Goal: Task Accomplishment & Management: Complete application form

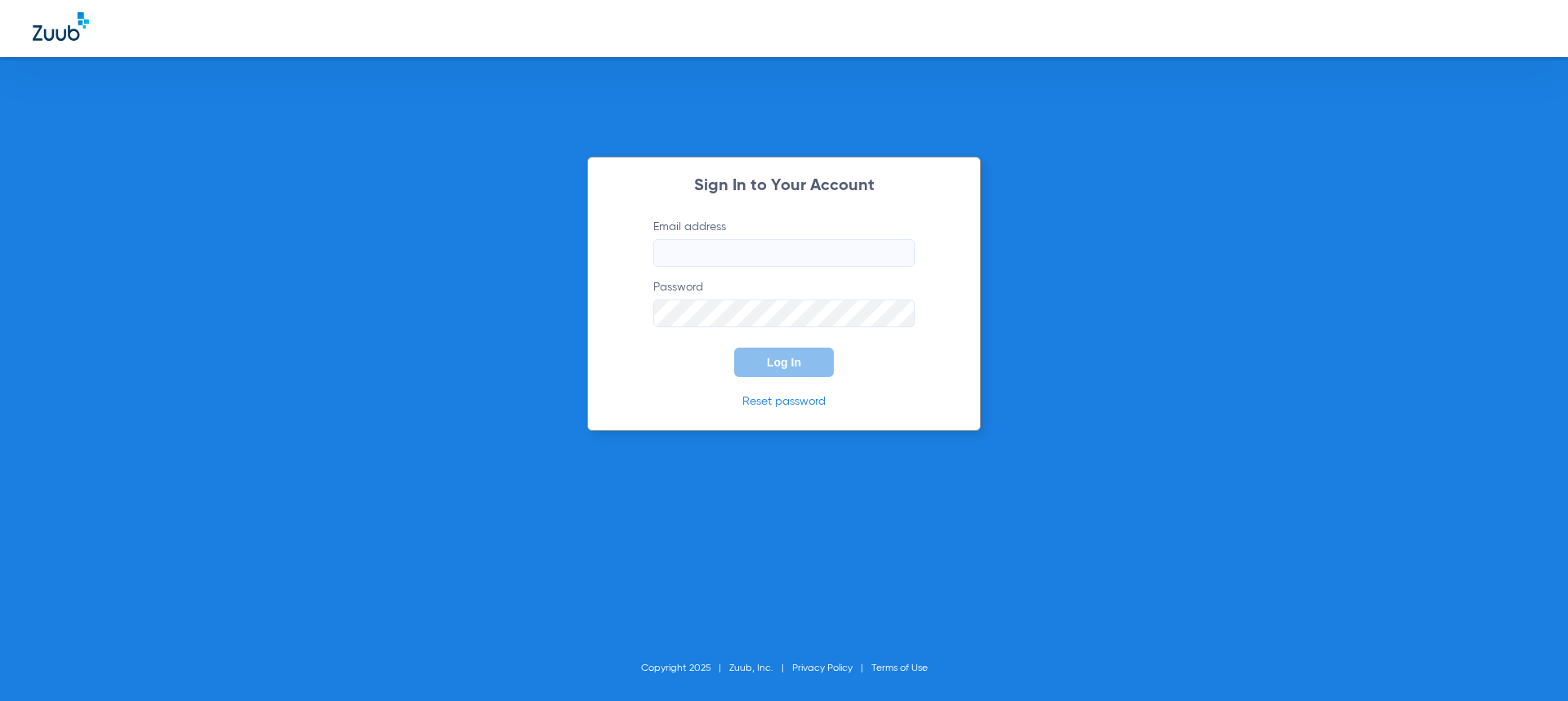
type input "[EMAIL_ADDRESS][DOMAIN_NAME]"
click at [806, 374] on button "Log In" at bounding box center [783, 363] width 99 height 29
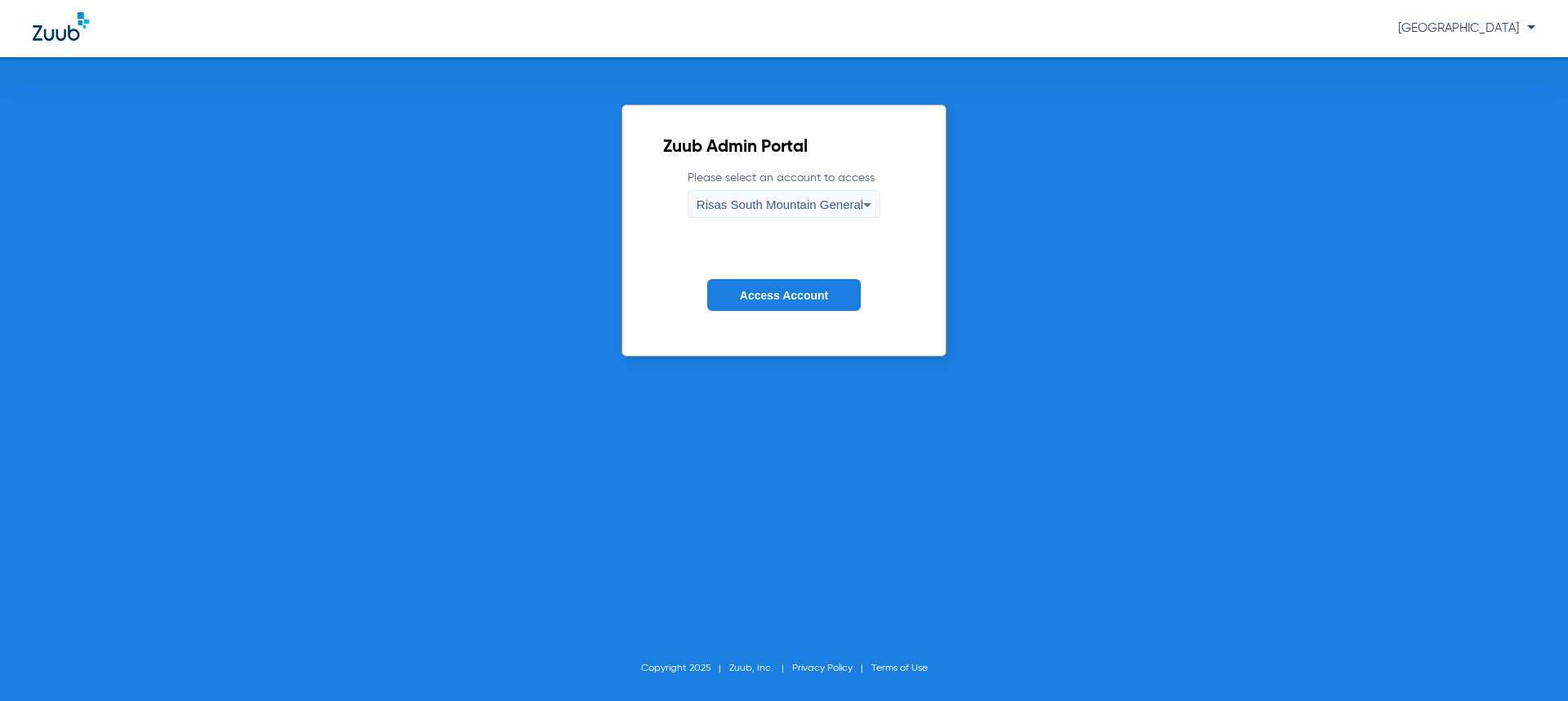
click at [801, 294] on span "Access Account" at bounding box center [784, 295] width 88 height 13
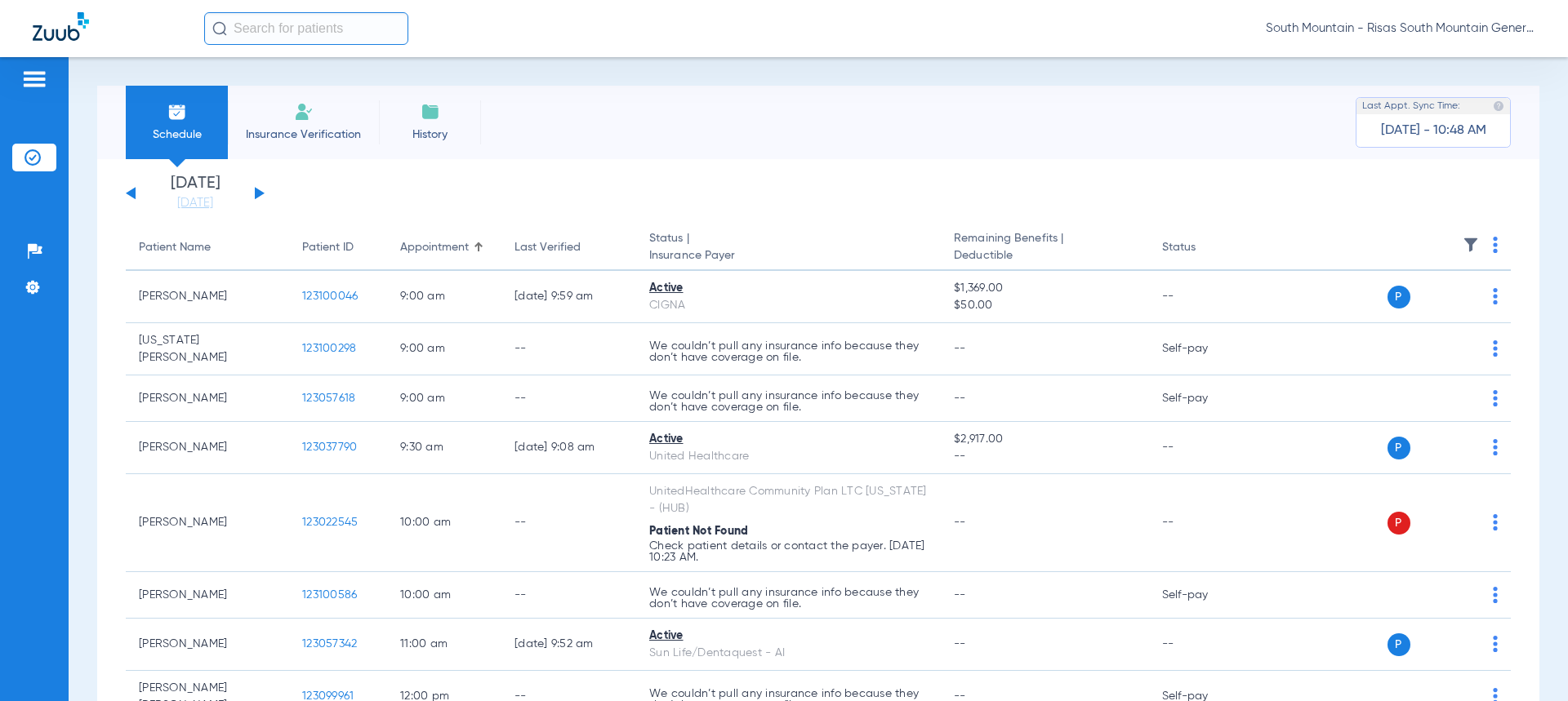
drag, startPoint x: 313, startPoint y: 130, endPoint x: 319, endPoint y: 121, distance: 10.8
click at [313, 129] on span "Insurance Verification" at bounding box center [303, 135] width 127 height 16
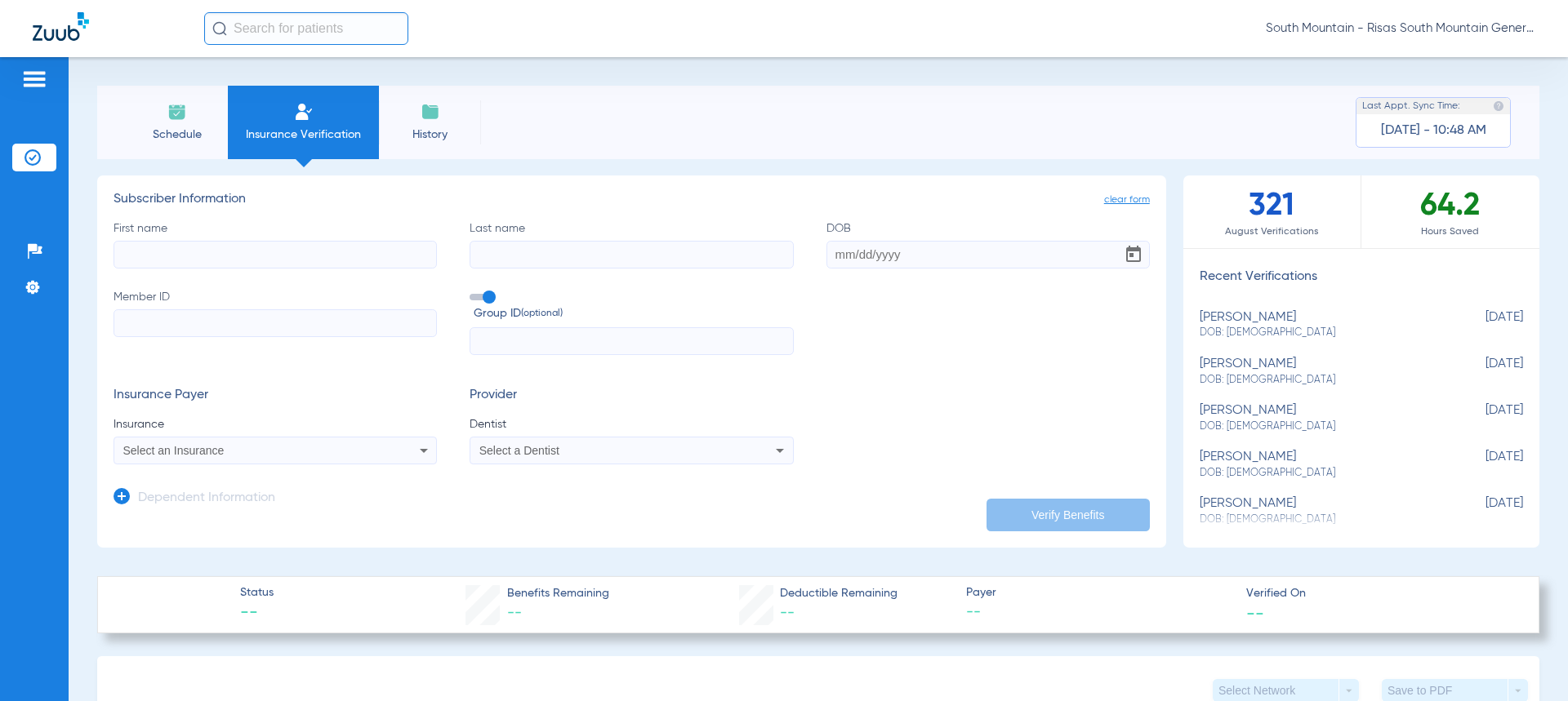
click at [281, 323] on input "Member ID" at bounding box center [275, 323] width 324 height 28
paste input "05000009930923"
type input "05000009930923"
click at [278, 239] on label "First name" at bounding box center [275, 244] width 324 height 48
click at [278, 241] on input "First name" at bounding box center [275, 255] width 324 height 28
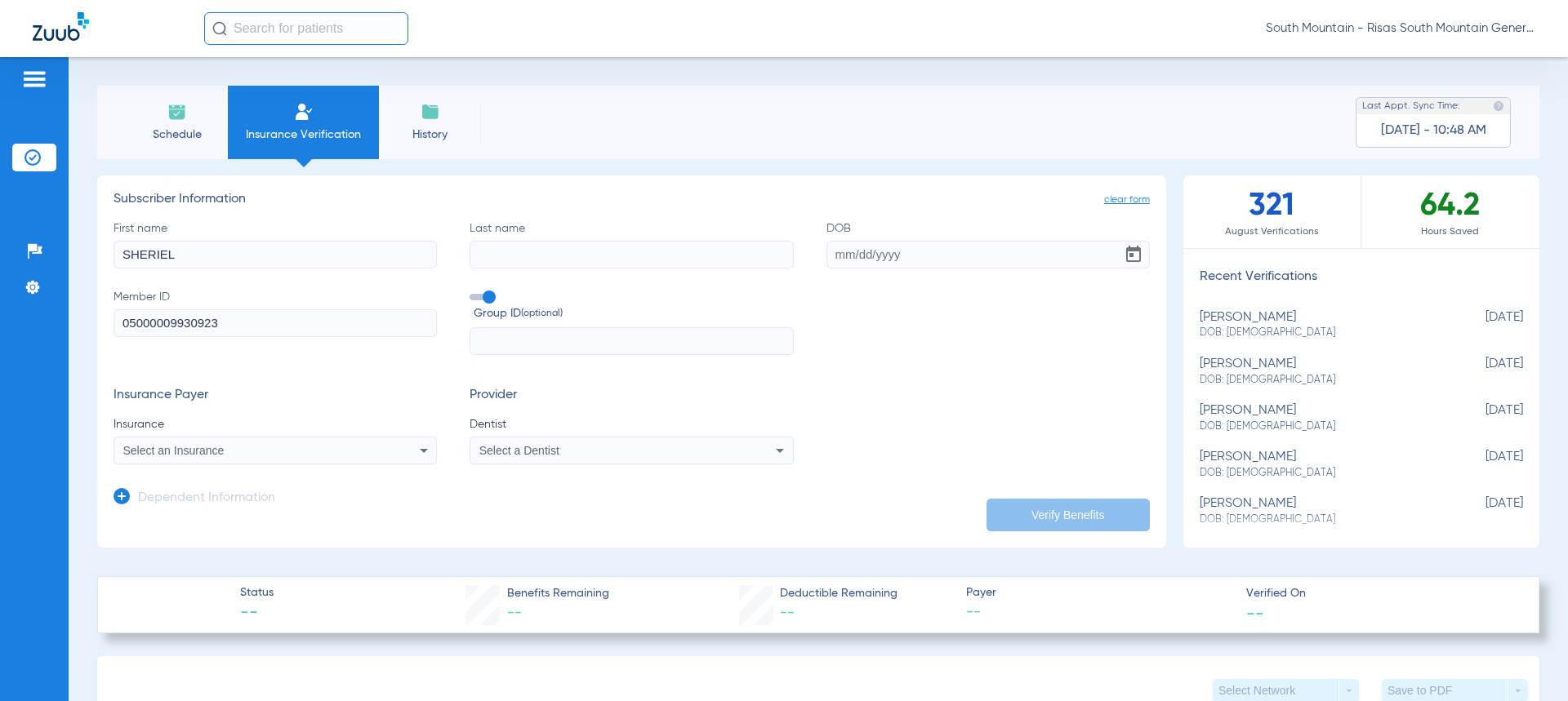
type input "SHERIEL"
click at [550, 260] on input "Last name" at bounding box center [631, 255] width 324 height 28
type input "[PERSON_NAME]"
click at [844, 262] on input "DOB" at bounding box center [988, 255] width 324 height 28
type input "[DATE]"
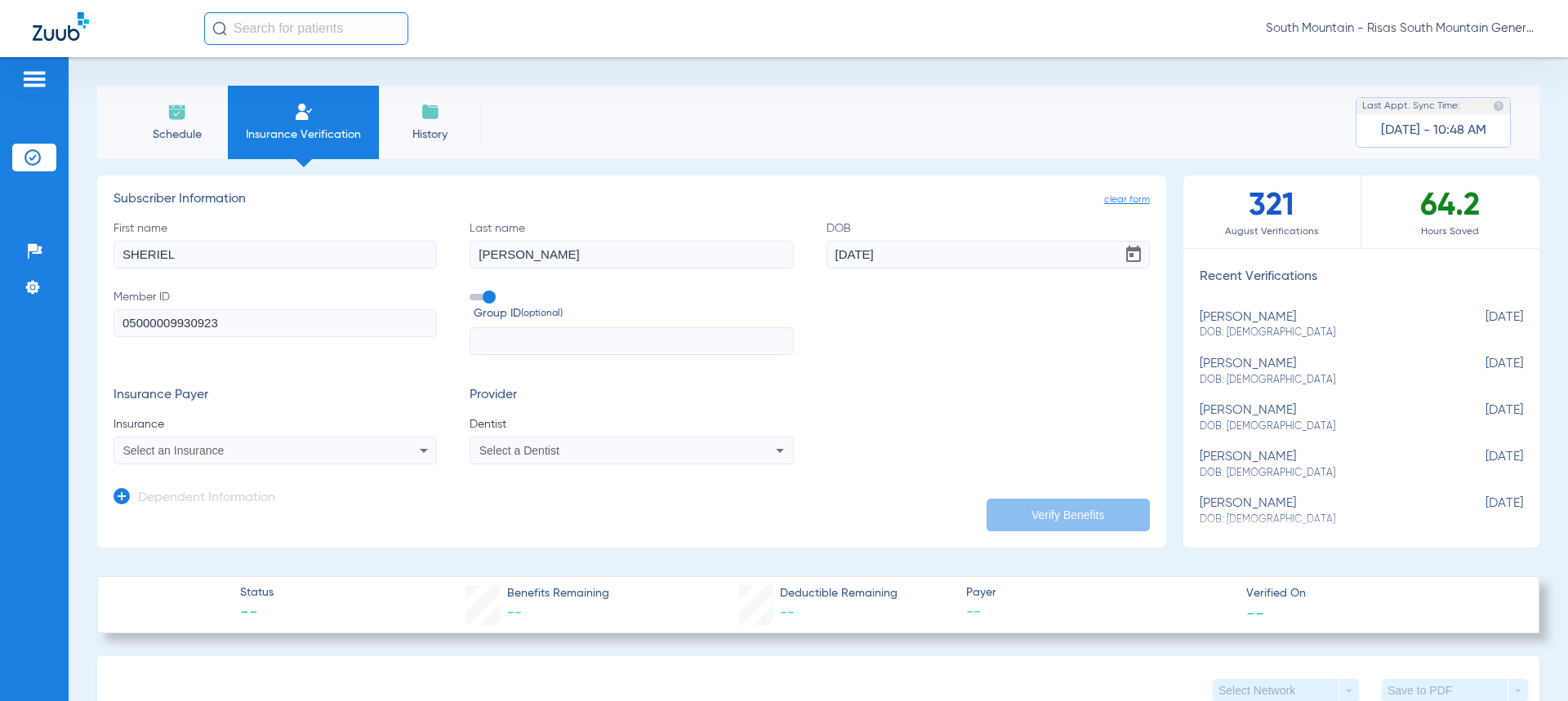
click at [383, 444] on div "Select an Insurance" at bounding box center [275, 451] width 322 height 20
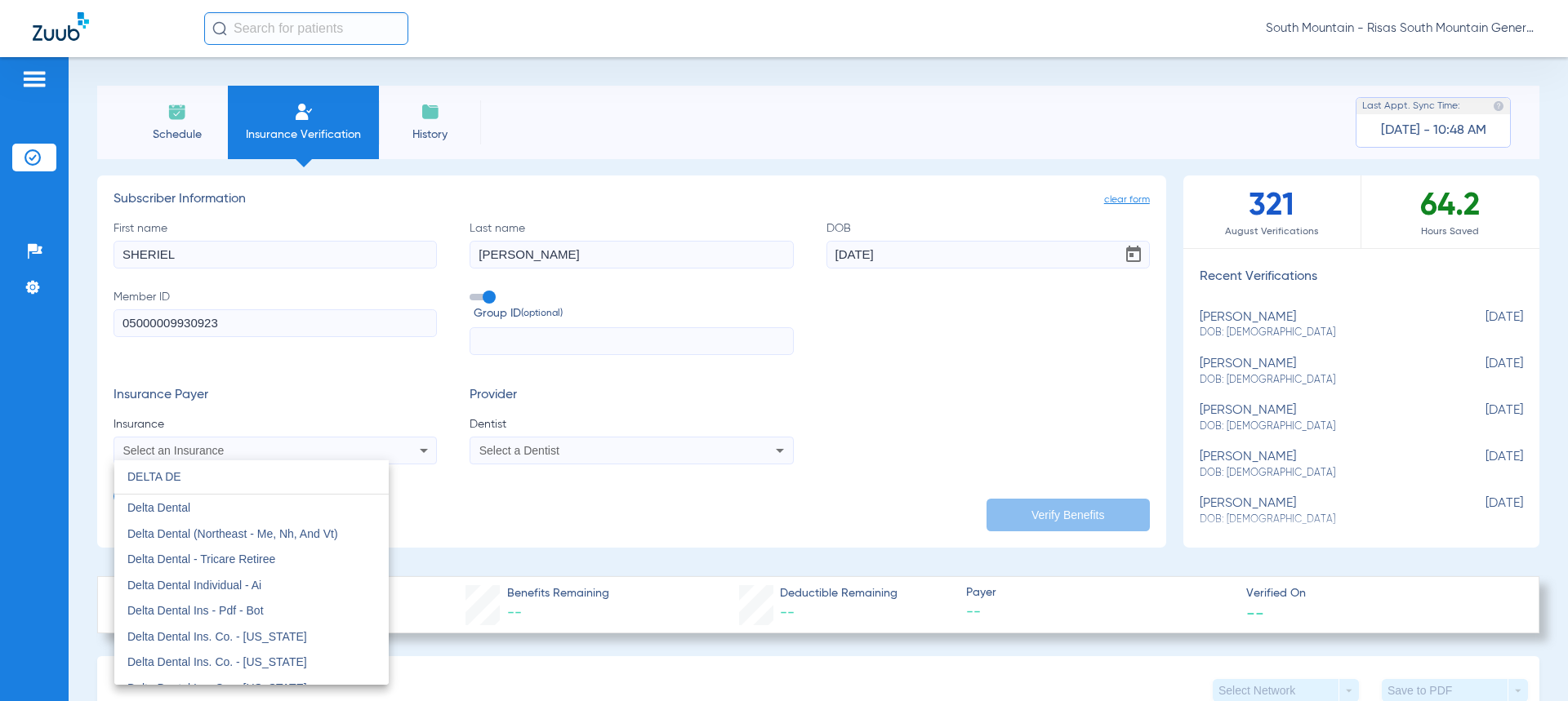
click at [207, 471] on input "DELTA DE" at bounding box center [251, 477] width 275 height 34
type input "DELTA DENTAL OF"
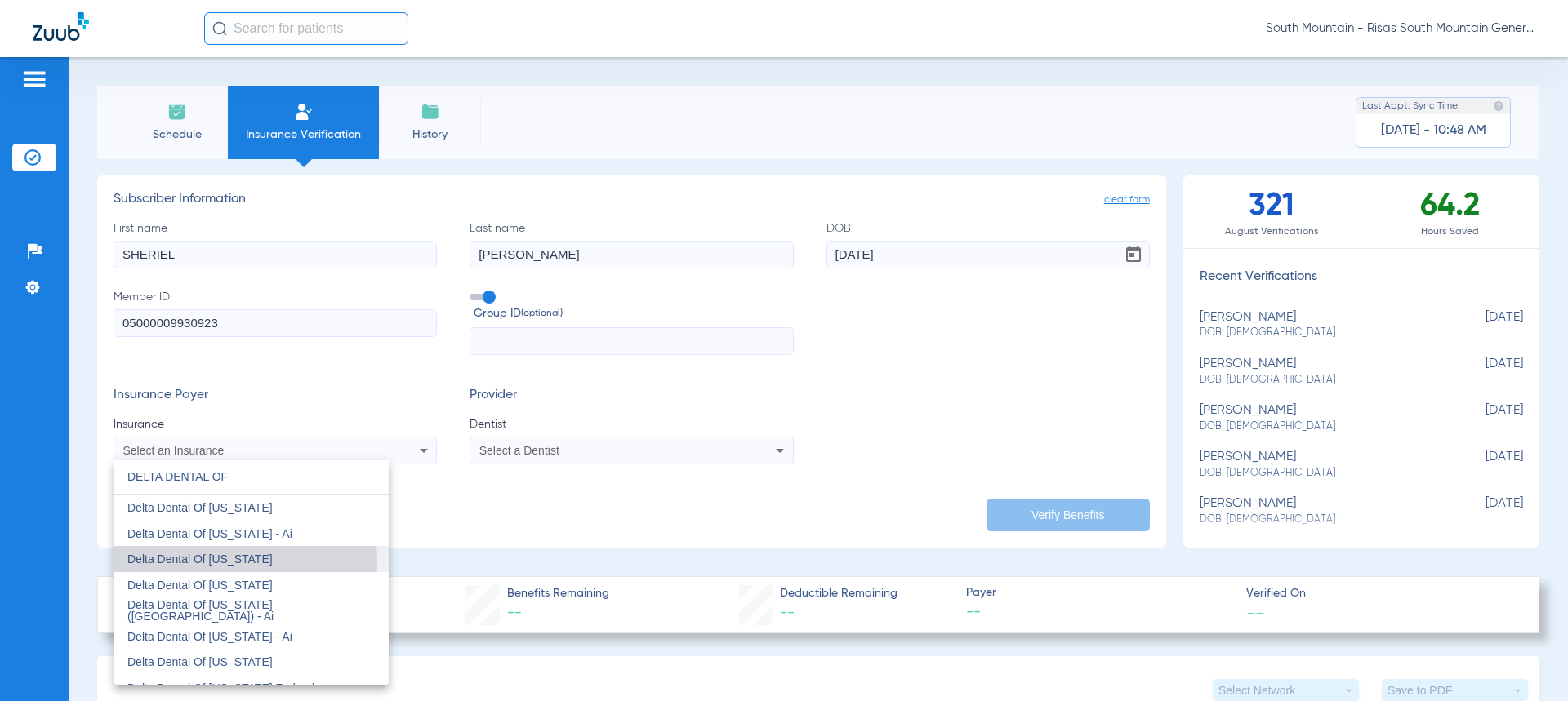
click at [174, 563] on span "Delta Dental Of [US_STATE]" at bounding box center [200, 559] width 145 height 13
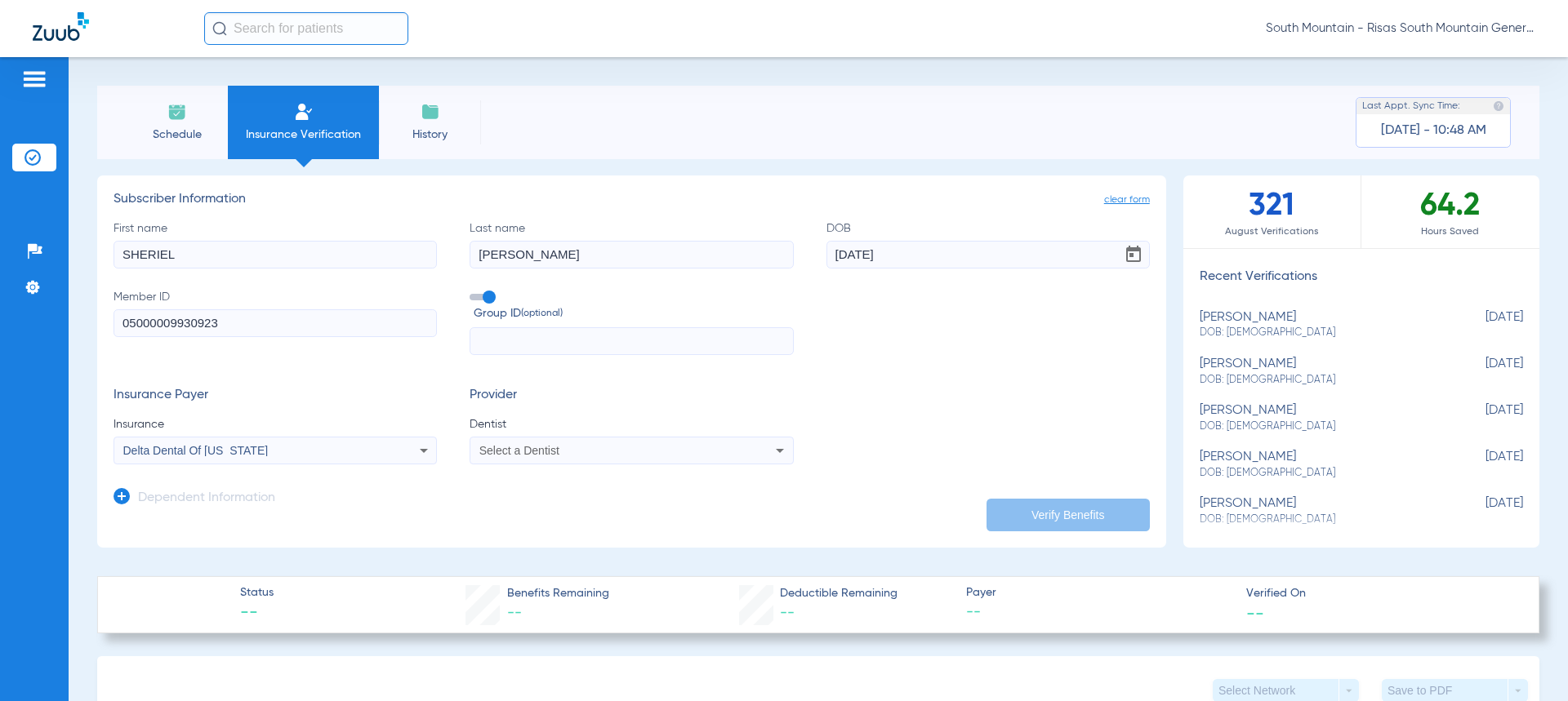
click at [521, 446] on span "Select a Dentist" at bounding box center [519, 450] width 80 height 13
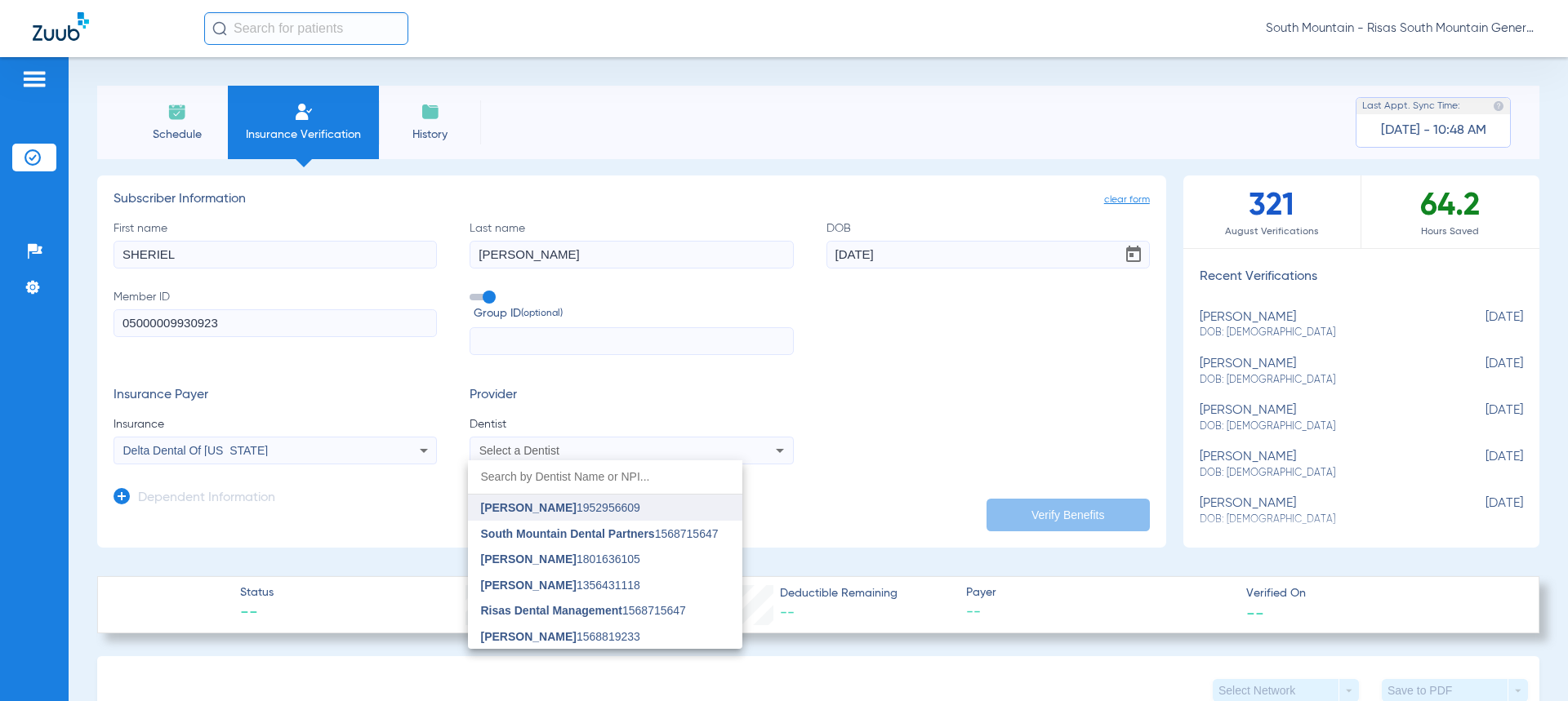
click at [562, 507] on span "[PERSON_NAME] 1952956609" at bounding box center [560, 508] width 159 height 11
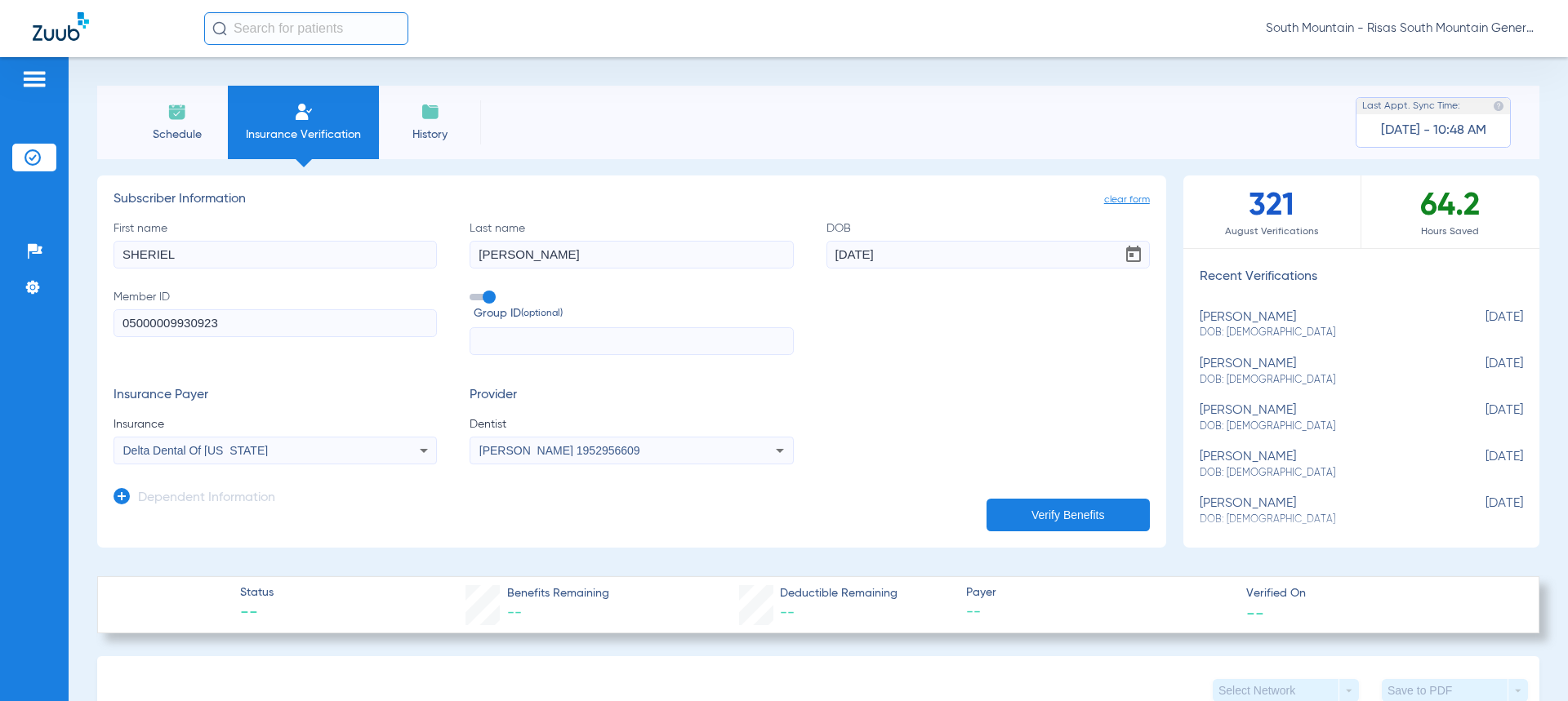
click at [1072, 507] on button "Verify Benefits" at bounding box center [1067, 515] width 163 height 33
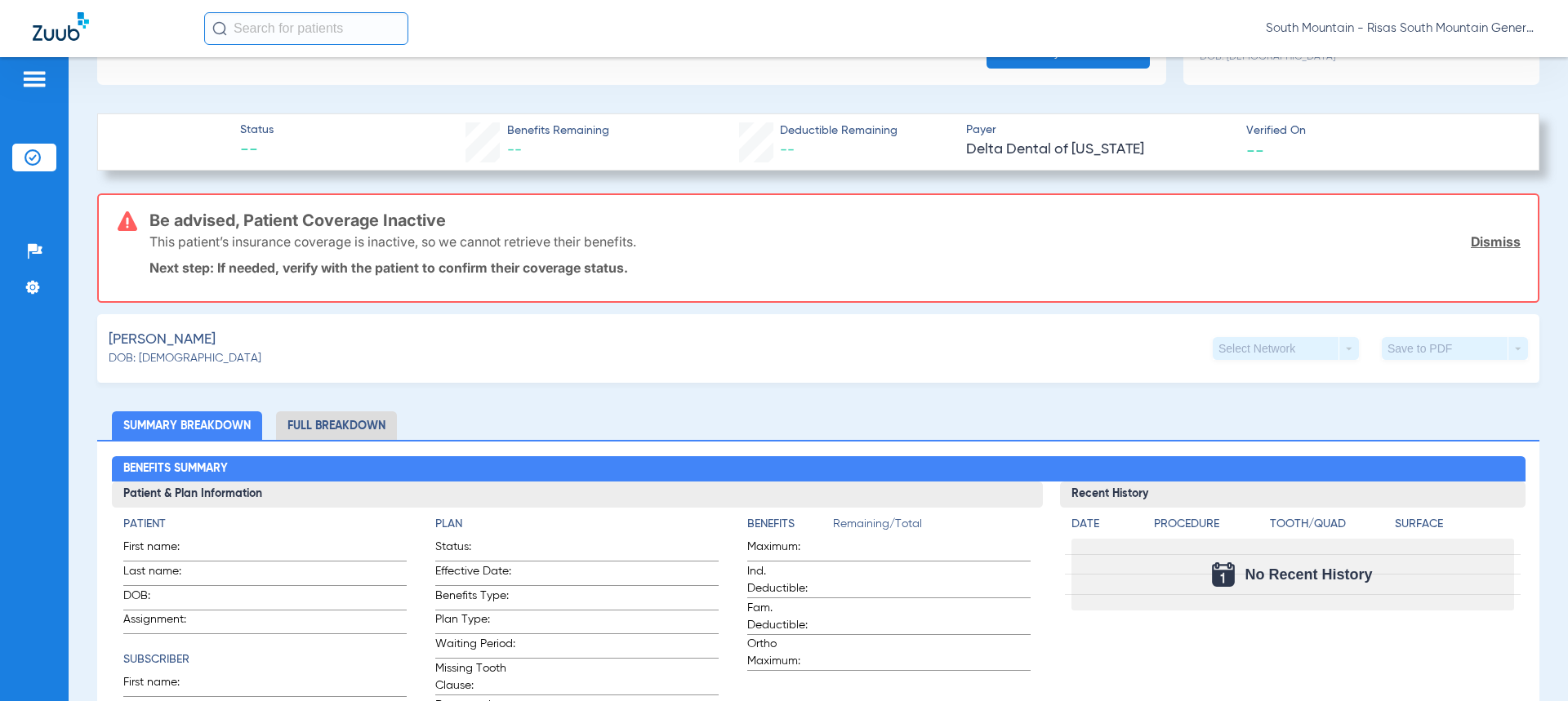
scroll to position [654, 0]
